Goal: Task Accomplishment & Management: Manage account settings

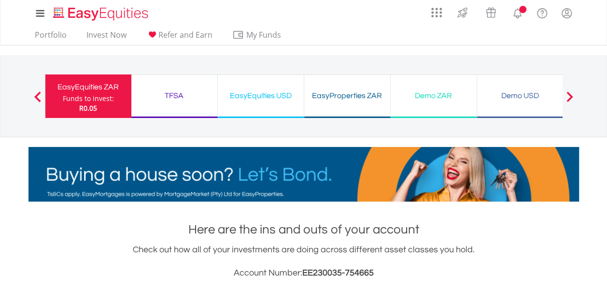
scroll to position [93, 183]
click at [178, 93] on div "TFSA" at bounding box center [174, 96] width 74 height 14
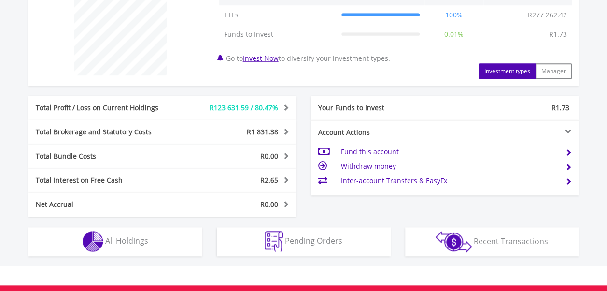
scroll to position [399, 0]
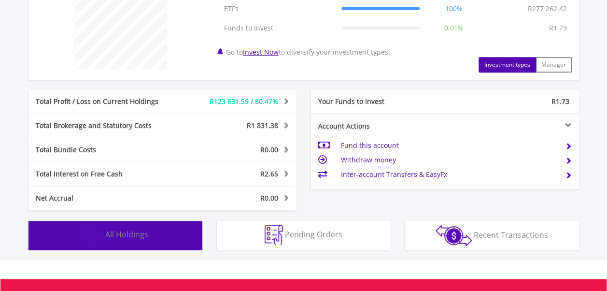
click at [144, 231] on span "All Holdings" at bounding box center [126, 234] width 43 height 11
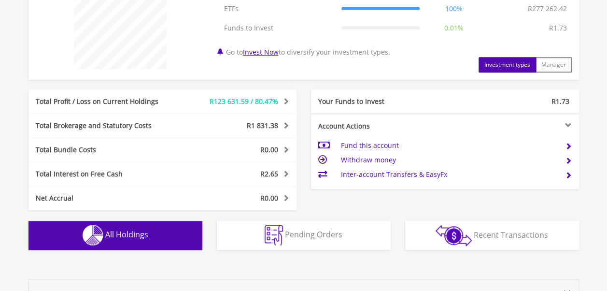
scroll to position [662, 0]
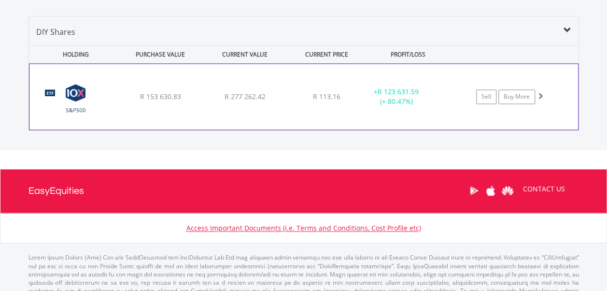
click at [212, 103] on div "﻿ 10X S&P 500 Exchange Traded Fund R 153 630.83 R 277 262.42 R 113.16 + R 123 6…" at bounding box center [303, 97] width 549 height 66
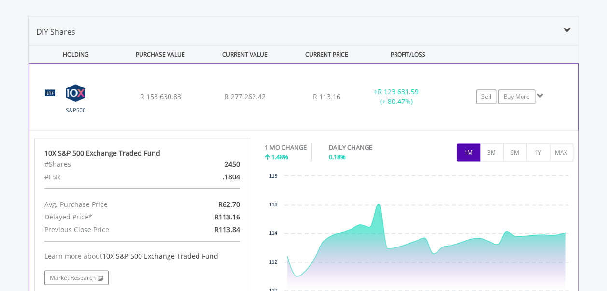
click at [212, 103] on div "﻿ 10X S&P 500 Exchange Traded Fund R 153 630.83 R 277 262.42 R 113.16 + R 123 6…" at bounding box center [303, 97] width 549 height 66
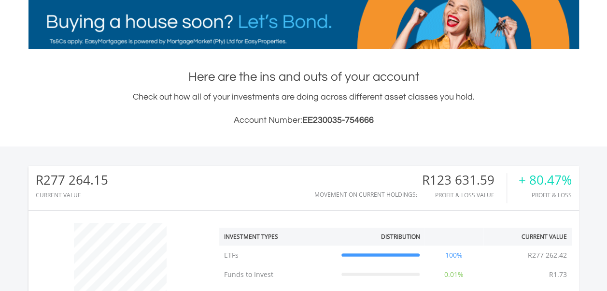
scroll to position [0, 0]
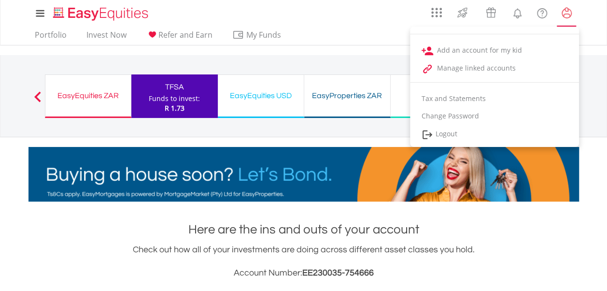
click at [568, 12] on lord-icon "My Profile" at bounding box center [567, 13] width 12 height 12
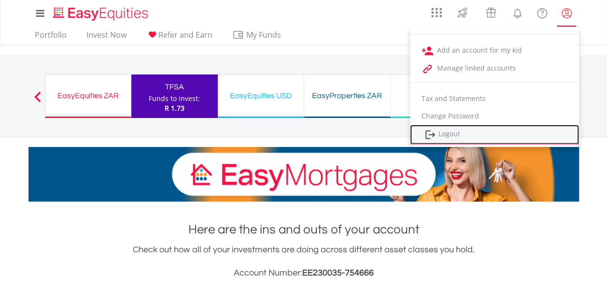
click at [451, 134] on link "Logout" at bounding box center [494, 135] width 169 height 20
